Goal: Task Accomplishment & Management: Use online tool/utility

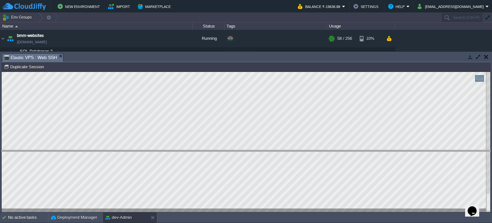
drag, startPoint x: 149, startPoint y: 59, endPoint x: 164, endPoint y: 156, distance: 97.9
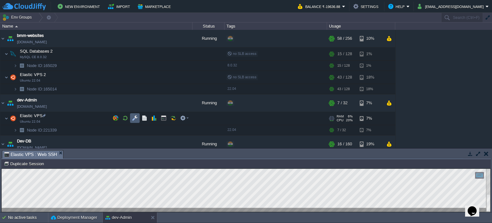
drag, startPoint x: 133, startPoint y: 119, endPoint x: 164, endPoint y: 141, distance: 37.5
click at [133, 119] on button "button" at bounding box center [135, 118] width 6 height 6
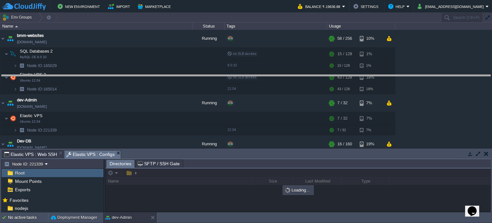
drag, startPoint x: 208, startPoint y: 155, endPoint x: 191, endPoint y: 78, distance: 79.1
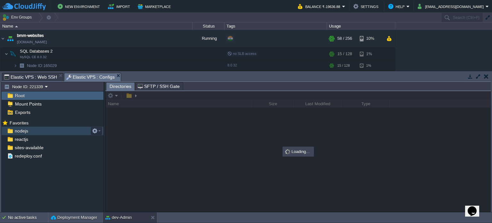
drag, startPoint x: 29, startPoint y: 131, endPoint x: 33, endPoint y: 127, distance: 5.7
click at [30, 130] on div "nodejs" at bounding box center [53, 131] width 102 height 8
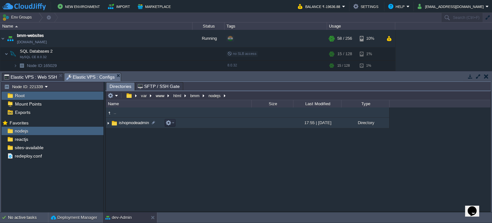
click at [138, 123] on span "ishopnodeadmin" at bounding box center [134, 122] width 32 height 5
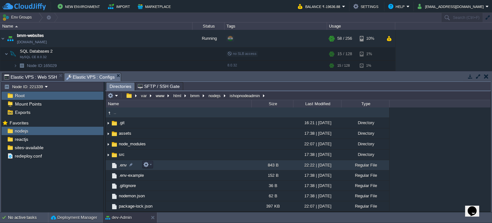
click at [123, 168] on td ".env" at bounding box center [179, 165] width 146 height 10
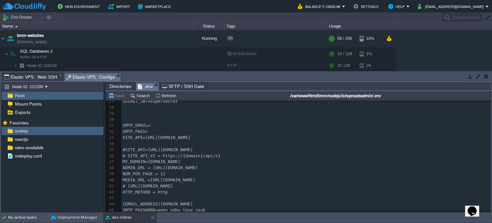
scroll to position [188, 0]
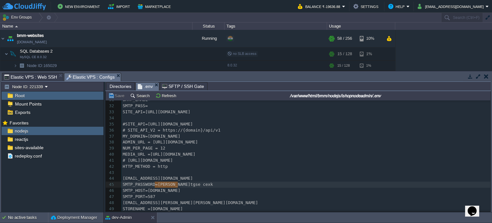
type textarea "agnv ndko tgse cexk"
drag, startPoint x: 155, startPoint y: 183, endPoint x: 200, endPoint y: 184, distance: 44.9
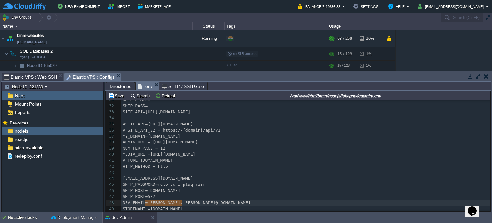
drag, startPoint x: 145, startPoint y: 200, endPoint x: 181, endPoint y: 201, distance: 36.6
type textarea "[PERSON_NAME].[PERSON_NAME]"
click at [115, 95] on button "Save" at bounding box center [117, 96] width 18 height 6
click at [132, 170] on pre "​" at bounding box center [306, 173] width 369 height 6
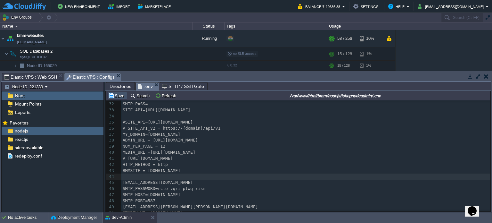
click at [118, 97] on button "Save" at bounding box center [117, 96] width 18 height 6
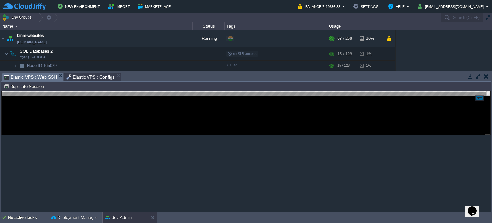
drag, startPoint x: 26, startPoint y: 77, endPoint x: 111, endPoint y: 33, distance: 95.4
click at [26, 77] on span "Elastic VPS : Web SSH" at bounding box center [30, 77] width 53 height 8
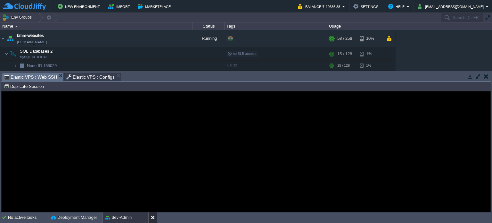
click at [153, 216] on button at bounding box center [154, 217] width 6 height 6
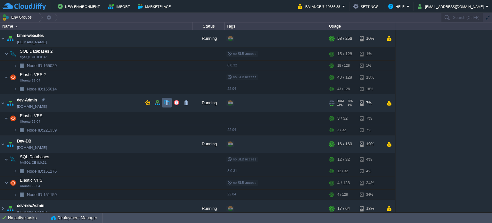
drag, startPoint x: 170, startPoint y: 115, endPoint x: 167, endPoint y: 99, distance: 16.6
click at [167, 99] on div "bmm-websites [DOMAIN_NAME] Running + Add to Env Group RAM 22% CPU 13% 58 / 256 …" at bounding box center [246, 121] width 492 height 182
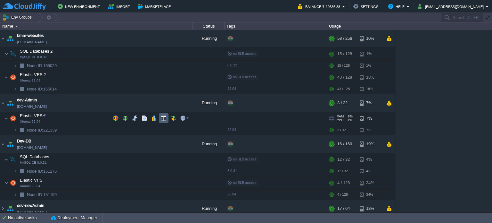
click at [164, 118] on button "button" at bounding box center [164, 118] width 6 height 6
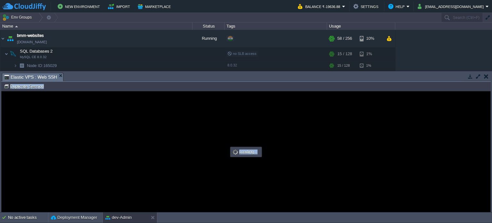
click at [149, 134] on div at bounding box center [246, 151] width 489 height 121
type input "#000000"
